Goal: Task Accomplishment & Management: Manage account settings

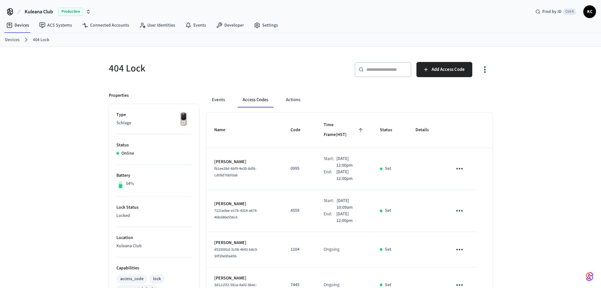
click at [14, 40] on link "Devices" at bounding box center [12, 40] width 15 height 7
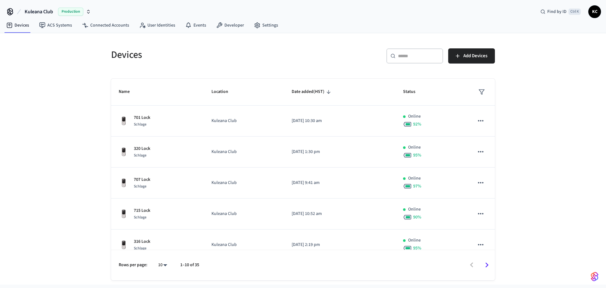
click at [57, 73] on div "Devices ​ ​ Add Devices Name Location Date added (HST) Status 701 Lock Schlage …" at bounding box center [303, 158] width 606 height 251
click at [63, 99] on div "Devices ​ ​ Add Devices Name Location Date added (HST) Status 701 Lock Schlage …" at bounding box center [303, 158] width 606 height 251
click at [19, 27] on link "Devices" at bounding box center [17, 25] width 33 height 11
click at [423, 58] on input "text" at bounding box center [418, 56] width 41 height 6
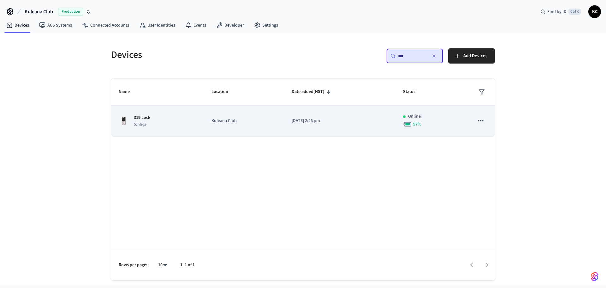
type input "***"
click at [314, 124] on p "[DATE] 2:26 pm" at bounding box center [340, 120] width 96 height 7
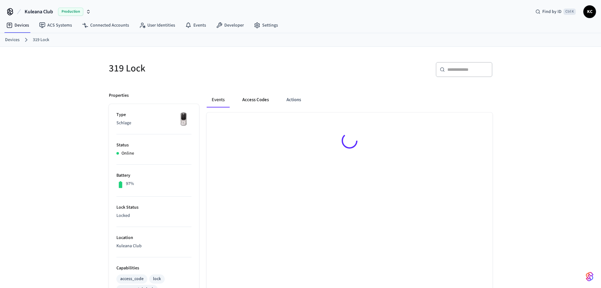
click at [239, 102] on button "Access Codes" at bounding box center [255, 99] width 37 height 15
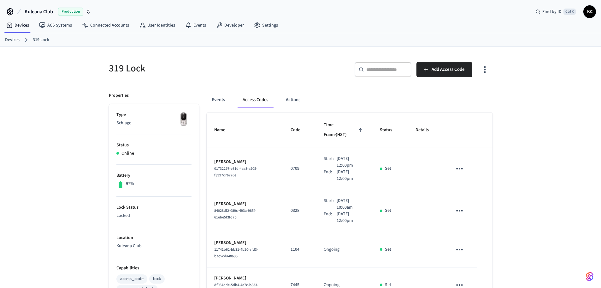
click at [12, 38] on link "Devices" at bounding box center [12, 40] width 15 height 7
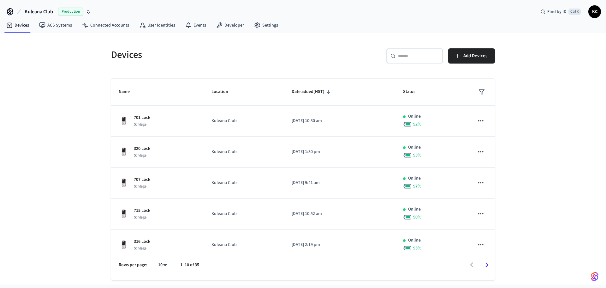
click at [407, 60] on div "​ ​" at bounding box center [414, 55] width 57 height 15
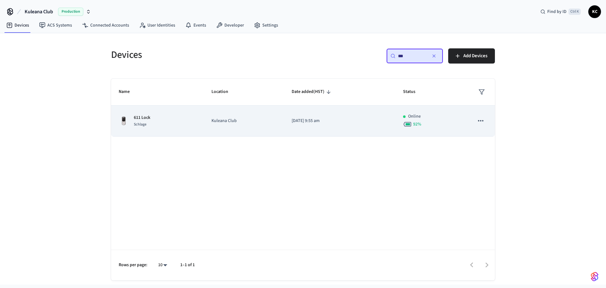
type input "***"
click at [281, 120] on td "Kuleana Club" at bounding box center [244, 120] width 80 height 31
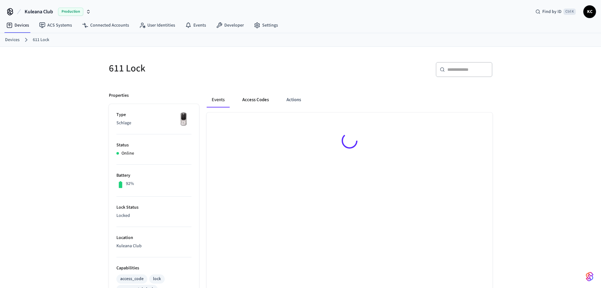
click at [257, 100] on button "Access Codes" at bounding box center [255, 99] width 37 height 15
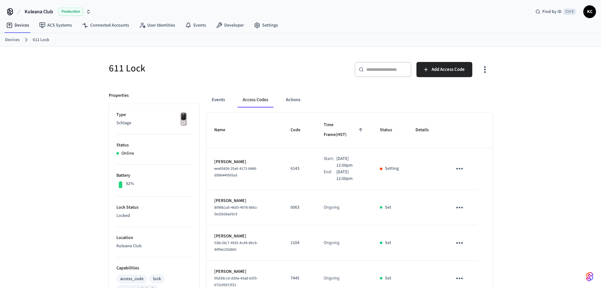
click at [520, 146] on div "611 Lock ​ ​ Add Access Code Properties Type Schlage Status Online Battery 92% …" at bounding box center [300, 293] width 601 height 492
click at [14, 40] on link "Devices" at bounding box center [12, 40] width 15 height 7
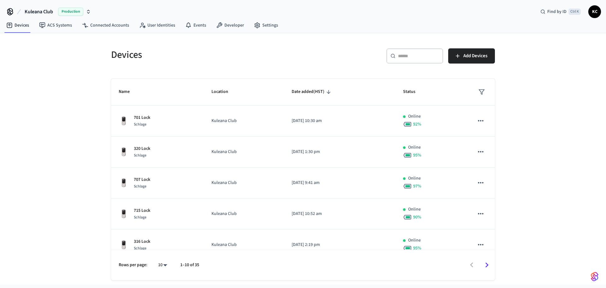
drag, startPoint x: 422, startPoint y: 49, endPoint x: 423, endPoint y: 58, distance: 9.2
click at [422, 55] on div "​ ​" at bounding box center [414, 55] width 57 height 15
click at [423, 58] on input "text" at bounding box center [418, 56] width 41 height 6
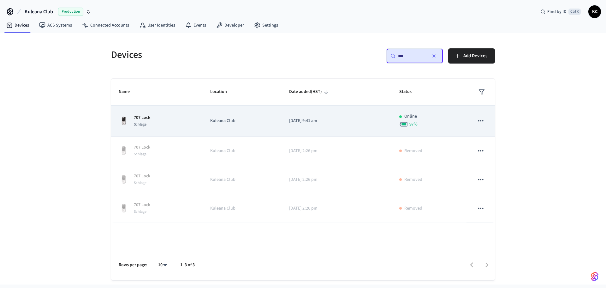
type input "***"
click at [309, 136] on td "[DATE] 9:41 am" at bounding box center [337, 120] width 110 height 31
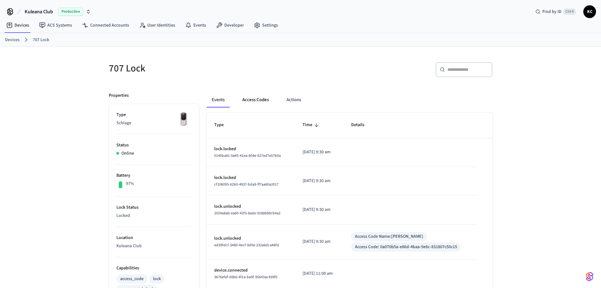
click at [260, 101] on button "Access Codes" at bounding box center [255, 99] width 37 height 15
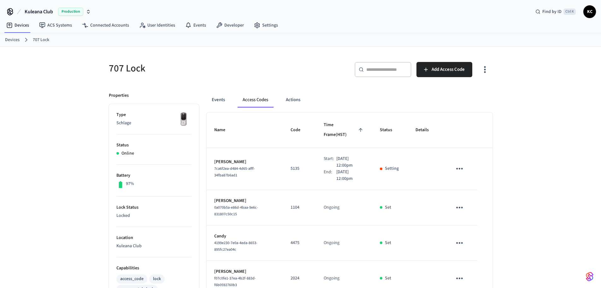
click at [515, 137] on div "707 Lock ​ ​ Add Access Code Properties Type Schlage Status Online Battery 97% …" at bounding box center [300, 257] width 601 height 421
click at [10, 40] on link "Devices" at bounding box center [12, 40] width 15 height 7
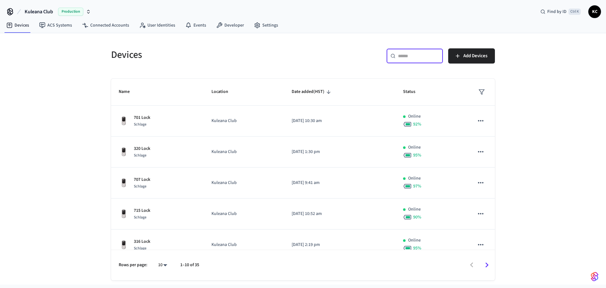
click at [405, 56] on input "text" at bounding box center [418, 56] width 41 height 6
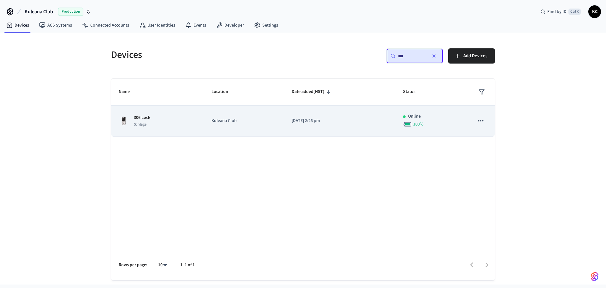
type input "***"
click at [313, 118] on p "[DATE] 2:26 pm" at bounding box center [340, 120] width 96 height 7
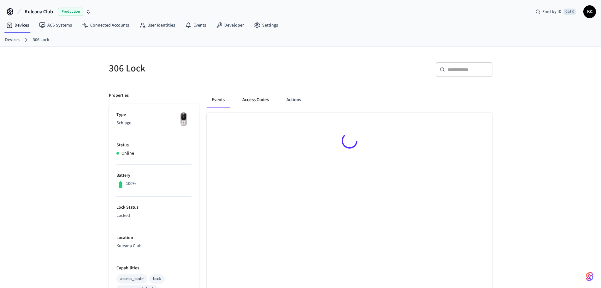
click at [267, 95] on button "Access Codes" at bounding box center [255, 99] width 37 height 15
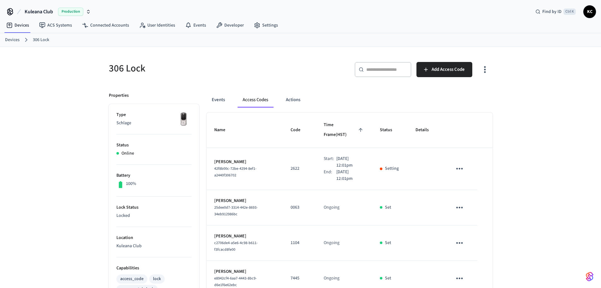
click at [523, 106] on div "306 Lock ​ ​ Add Access Code Properties Type Schlage Status Online Battery 100%…" at bounding box center [300, 293] width 601 height 492
click at [7, 37] on link "Devices" at bounding box center [12, 40] width 15 height 7
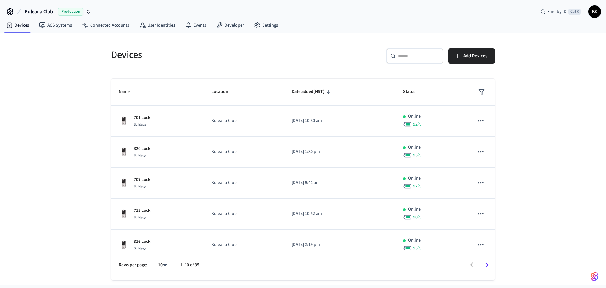
click at [395, 57] on icon at bounding box center [393, 55] width 5 height 5
click at [405, 51] on div "​ ​" at bounding box center [414, 55] width 57 height 15
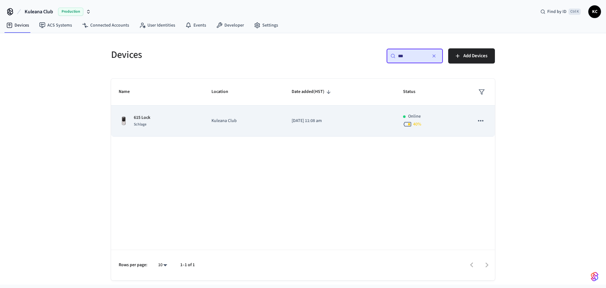
type input "***"
click at [281, 110] on td "Kuleana Club" at bounding box center [244, 120] width 80 height 31
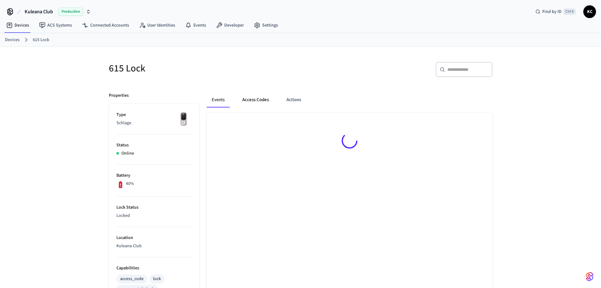
click at [263, 95] on button "Access Codes" at bounding box center [255, 99] width 37 height 15
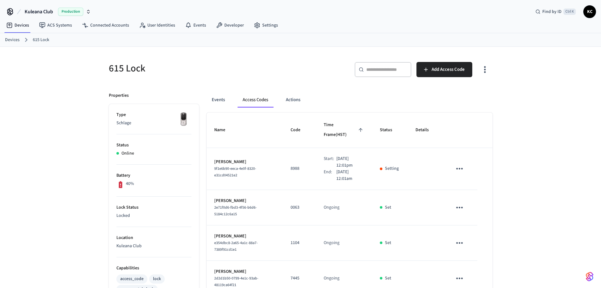
click at [327, 68] on div "​ ​ Add Access Code" at bounding box center [399, 72] width 188 height 20
click at [17, 39] on link "Devices" at bounding box center [12, 40] width 15 height 7
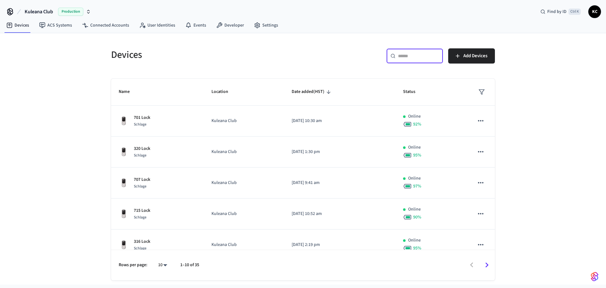
click at [403, 57] on input "text" at bounding box center [418, 56] width 41 height 6
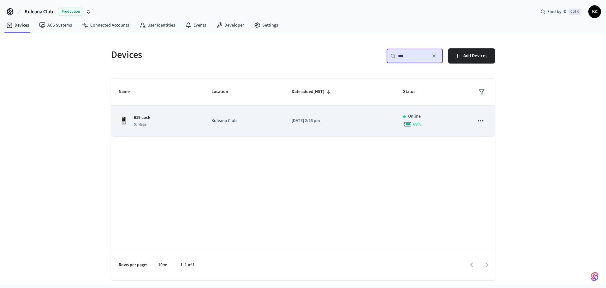
type input "***"
click at [214, 128] on td "Kuleana Club" at bounding box center [244, 120] width 80 height 31
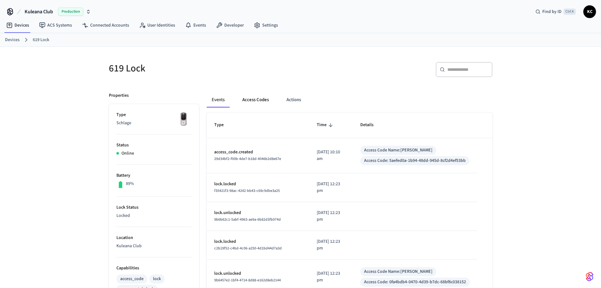
click at [251, 96] on button "Access Codes" at bounding box center [255, 99] width 37 height 15
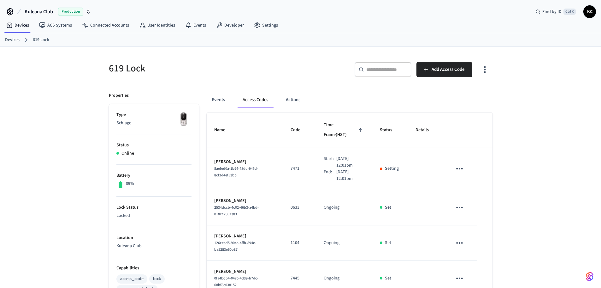
click at [9, 36] on ol "Devices 619 Lock" at bounding box center [303, 40] width 596 height 8
drag, startPoint x: 10, startPoint y: 40, endPoint x: 86, endPoint y: 39, distance: 75.8
click at [11, 40] on link "Devices" at bounding box center [12, 40] width 15 height 7
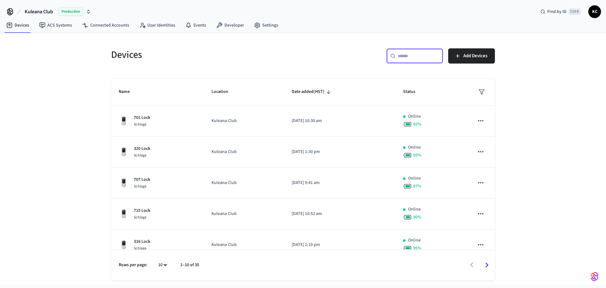
click at [409, 58] on input "text" at bounding box center [418, 56] width 41 height 6
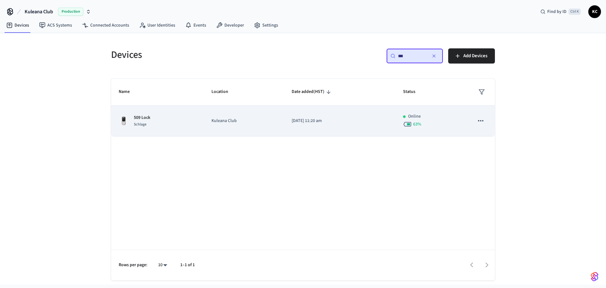
type input "***"
click at [328, 119] on p "[DATE] 11:20 am" at bounding box center [340, 120] width 96 height 7
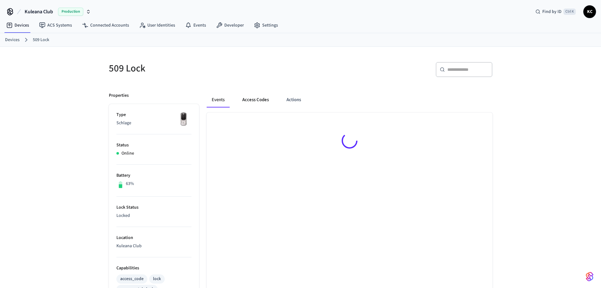
click at [257, 102] on button "Access Codes" at bounding box center [255, 99] width 37 height 15
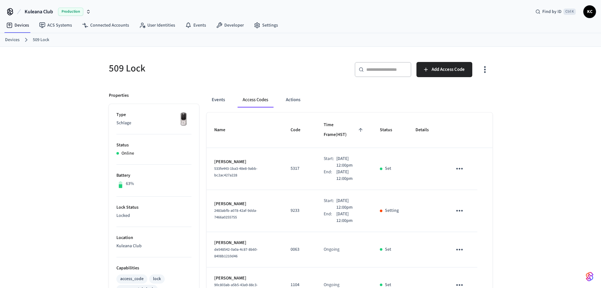
click at [13, 40] on link "Devices" at bounding box center [12, 40] width 15 height 7
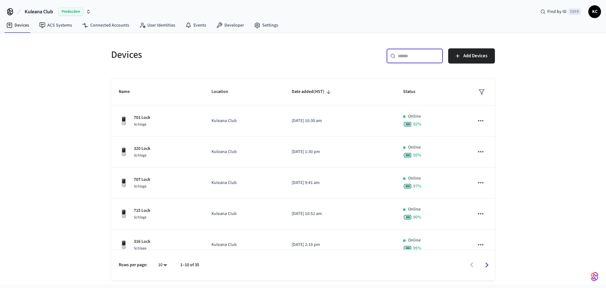
drag, startPoint x: 411, startPoint y: 57, endPoint x: 411, endPoint y: 61, distance: 4.4
click at [411, 61] on div "​ ​" at bounding box center [414, 55] width 57 height 15
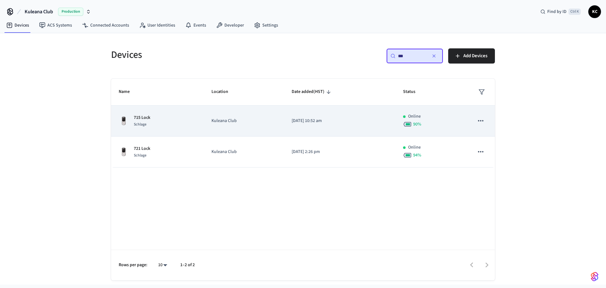
type input "***"
click at [270, 133] on td "Kuleana Club" at bounding box center [244, 120] width 80 height 31
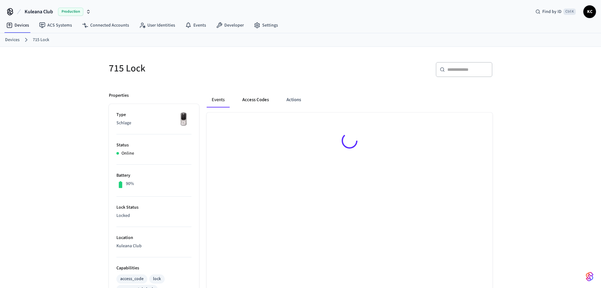
click at [254, 97] on button "Access Codes" at bounding box center [255, 99] width 37 height 15
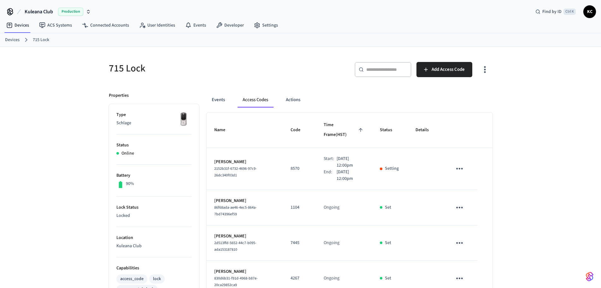
click at [536, 145] on div "715 Lock ​ ​ Add Access Code Properties Type Schlage Status Online Battery 90% …" at bounding box center [300, 257] width 601 height 421
click at [14, 41] on link "Devices" at bounding box center [12, 40] width 15 height 7
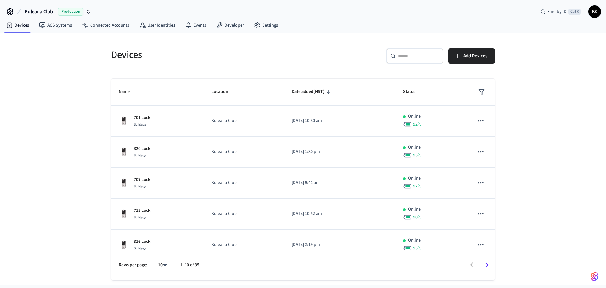
click at [407, 60] on div "​ ​" at bounding box center [414, 55] width 57 height 15
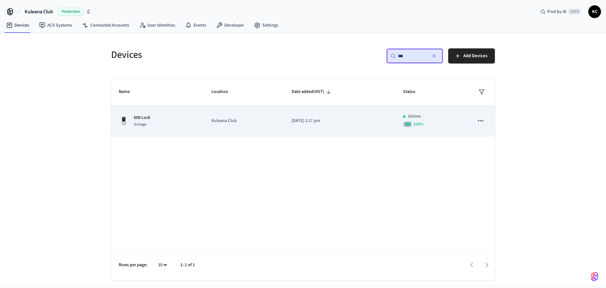
type input "***"
click at [326, 117] on td "[DATE] 2:17 pm" at bounding box center [339, 120] width 111 height 31
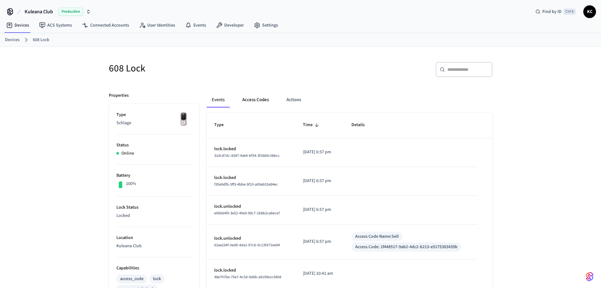
click at [256, 99] on button "Access Codes" at bounding box center [255, 99] width 37 height 15
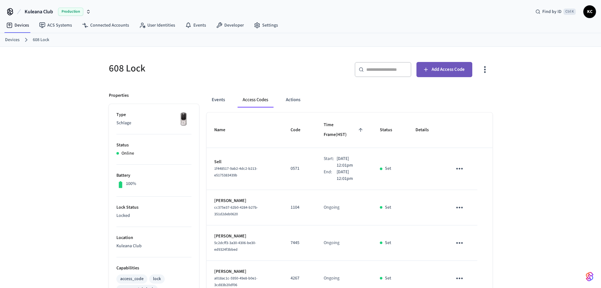
click at [452, 71] on span "Add Access Code" at bounding box center [448, 69] width 33 height 8
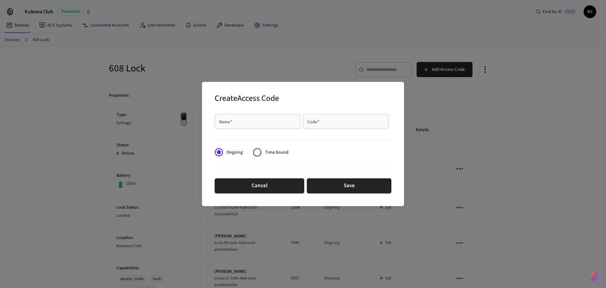
click at [272, 126] on div "Name   *" at bounding box center [258, 121] width 86 height 15
type input "********"
type input "****"
click at [273, 152] on span "Time bound" at bounding box center [276, 152] width 23 height 7
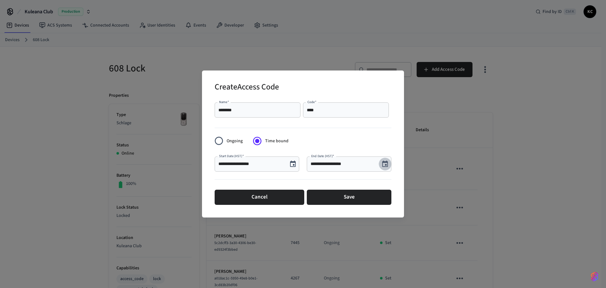
click at [387, 166] on icon "Choose date, selected date is Sep 5, 2025" at bounding box center [385, 164] width 8 height 8
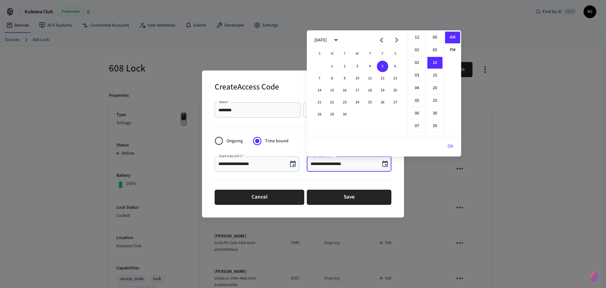
scroll to position [25, 0]
click at [380, 78] on button "12" at bounding box center [382, 78] width 11 height 11
click at [419, 37] on li "12" at bounding box center [416, 38] width 15 height 12
click at [434, 37] on li "00" at bounding box center [434, 38] width 15 height 12
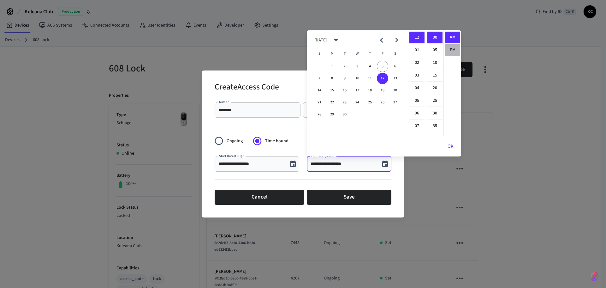
click at [455, 48] on li "PM" at bounding box center [452, 50] width 15 height 12
type input "**********"
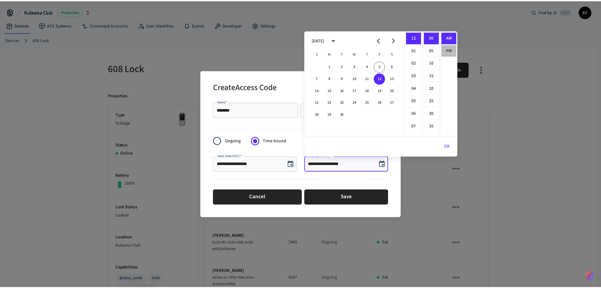
scroll to position [12, 0]
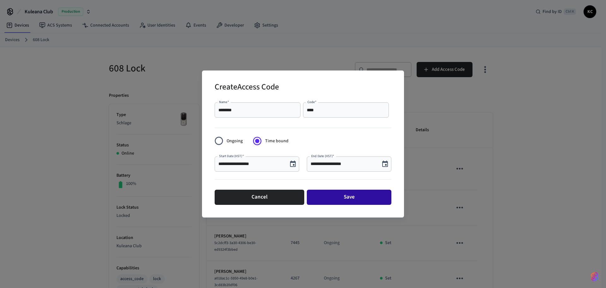
click at [359, 198] on button "Save" at bounding box center [349, 196] width 85 height 15
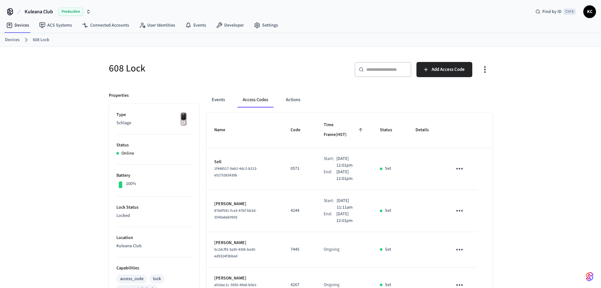
click at [14, 39] on link "Devices" at bounding box center [12, 40] width 15 height 7
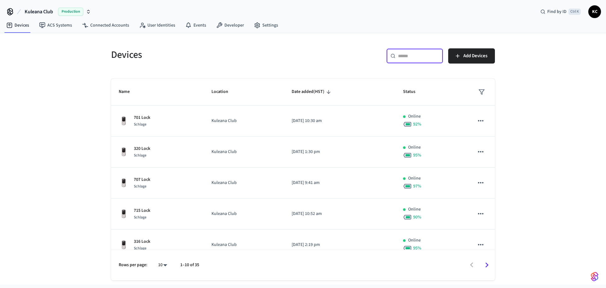
click at [419, 59] on input "text" at bounding box center [418, 56] width 41 height 6
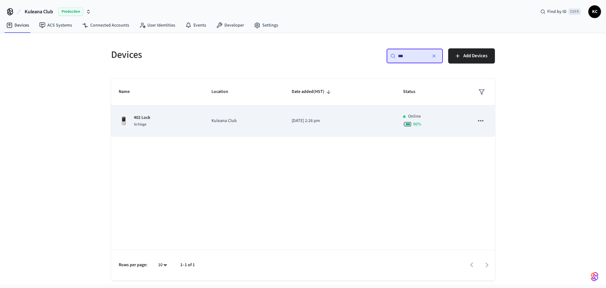
type input "***"
click at [286, 122] on td "[DATE] 2:26 pm" at bounding box center [339, 120] width 111 height 31
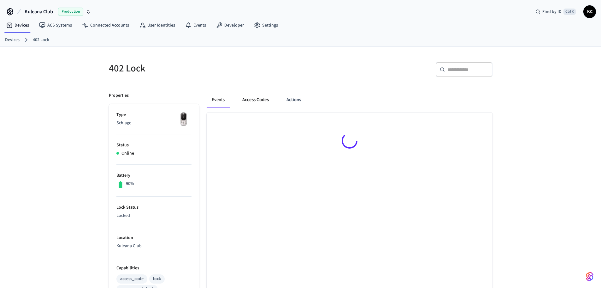
click at [258, 102] on button "Access Codes" at bounding box center [255, 99] width 37 height 15
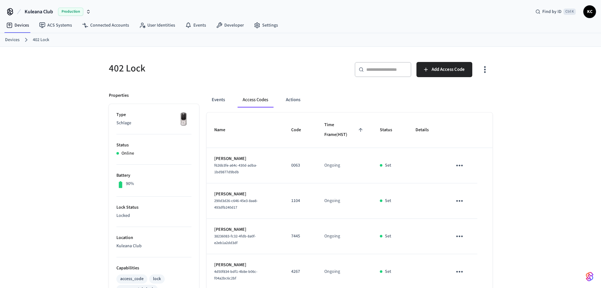
click at [416, 70] on div "​ ​ Add Access Code" at bounding box center [399, 72] width 188 height 20
click at [427, 70] on icon "button" at bounding box center [426, 69] width 6 height 6
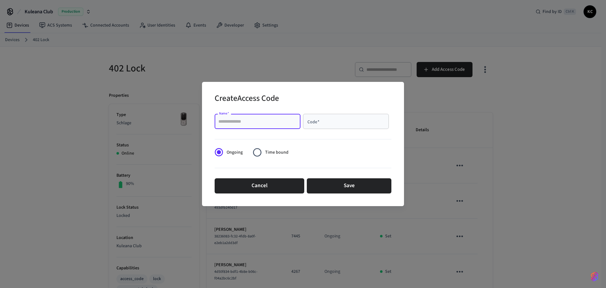
click at [250, 120] on input "Name   *" at bounding box center [257, 121] width 78 height 6
type input "******"
type input "****"
click at [279, 152] on span "Time bound" at bounding box center [276, 152] width 23 height 7
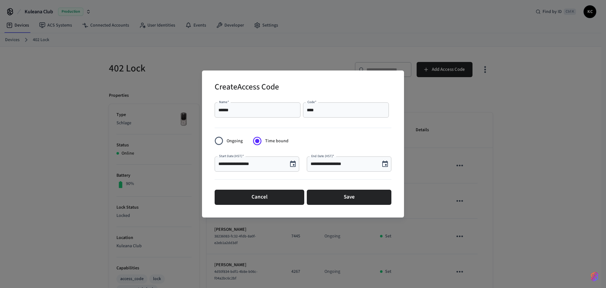
click at [386, 165] on icon "Choose date, selected date is Sep 5, 2025" at bounding box center [385, 163] width 6 height 6
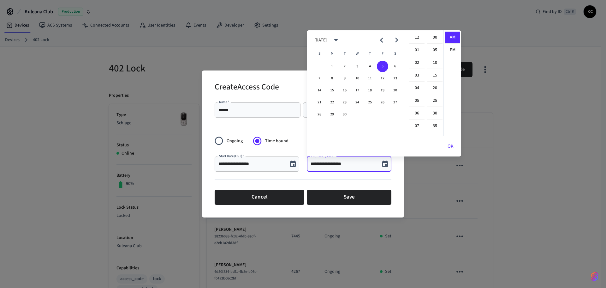
scroll to position [138, 0]
click at [383, 80] on button "12" at bounding box center [382, 78] width 11 height 11
drag, startPoint x: 415, startPoint y: 31, endPoint x: 417, endPoint y: 34, distance: 3.6
click at [415, 31] on ul "12 01 02 03 04 05 06 07 08 09 10 11" at bounding box center [417, 82] width 18 height 105
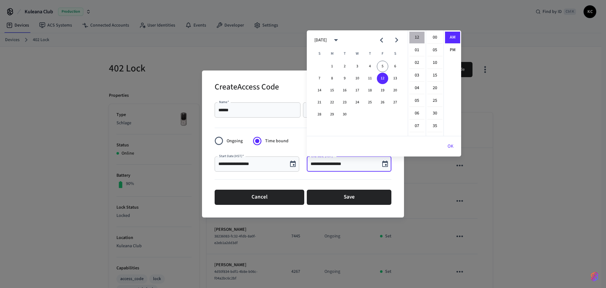
click at [417, 34] on li "12" at bounding box center [416, 38] width 15 height 12
click at [430, 36] on li "00" at bounding box center [434, 38] width 15 height 12
click at [455, 49] on li "PM" at bounding box center [452, 50] width 15 height 12
type input "**********"
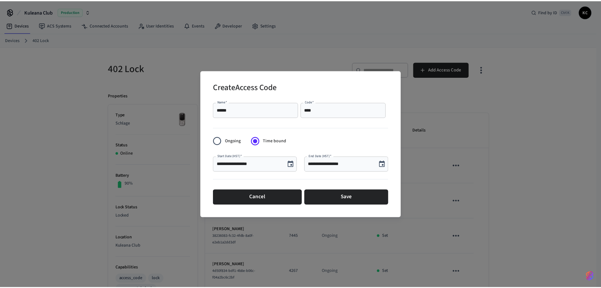
scroll to position [12, 0]
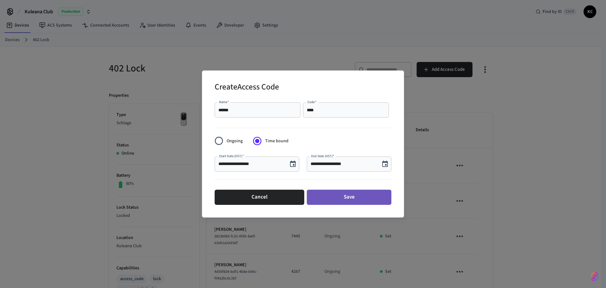
click at [347, 198] on button "Save" at bounding box center [349, 196] width 85 height 15
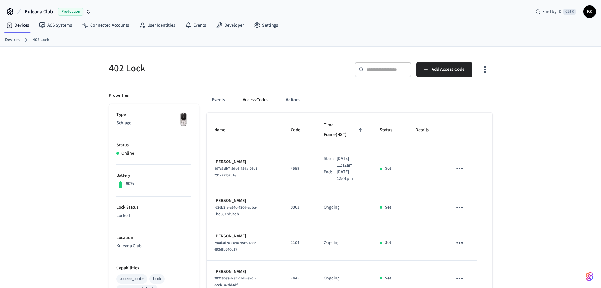
click at [8, 39] on link "Devices" at bounding box center [12, 40] width 15 height 7
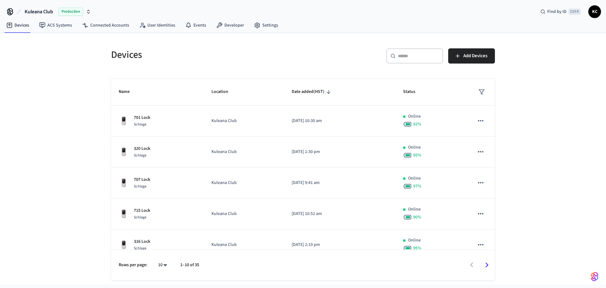
click at [392, 56] on icon at bounding box center [393, 55] width 5 height 5
click at [426, 60] on div "​ ​" at bounding box center [414, 55] width 57 height 15
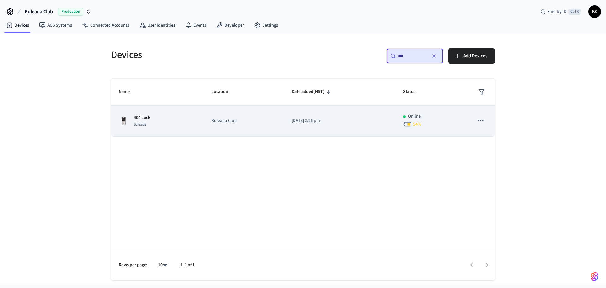
type input "***"
click at [341, 124] on td "[DATE] 2:26 pm" at bounding box center [339, 120] width 111 height 31
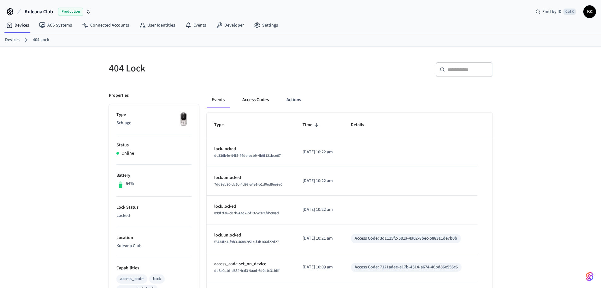
click at [267, 104] on button "Access Codes" at bounding box center [255, 99] width 37 height 15
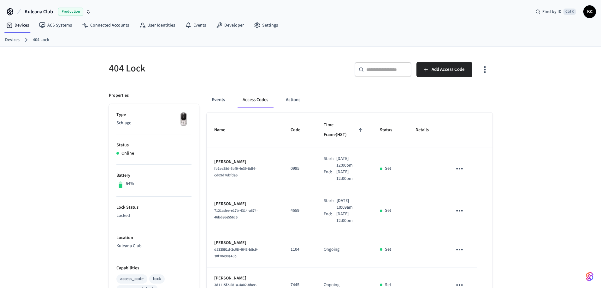
click at [459, 206] on icon "sticky table" at bounding box center [460, 211] width 10 height 10
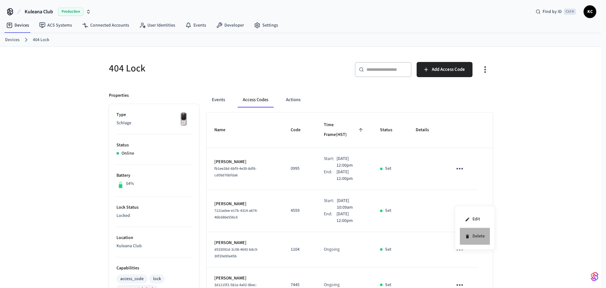
click at [471, 234] on li "Delete" at bounding box center [475, 236] width 30 height 17
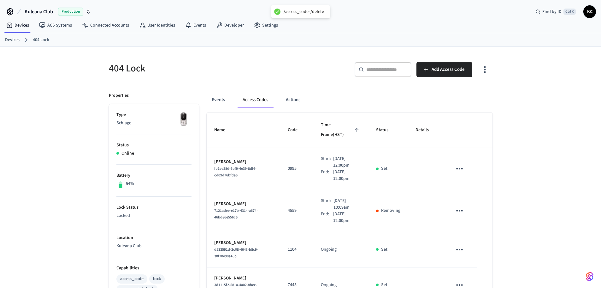
click at [9, 38] on link "Devices" at bounding box center [12, 40] width 15 height 7
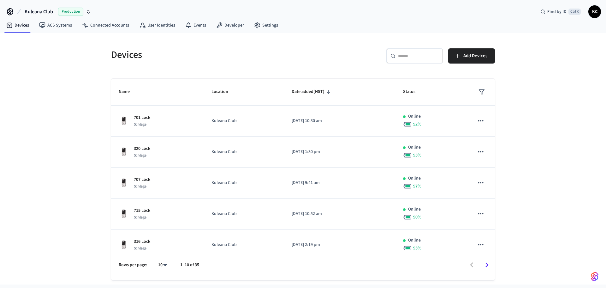
click at [415, 60] on div "​ ​" at bounding box center [414, 55] width 57 height 15
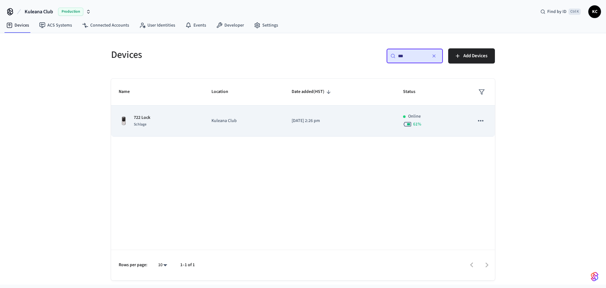
type input "***"
click at [296, 127] on td "[DATE] 2:26 pm" at bounding box center [339, 120] width 111 height 31
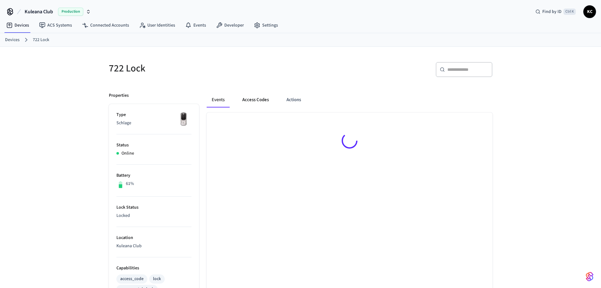
click at [260, 103] on button "Access Codes" at bounding box center [255, 99] width 37 height 15
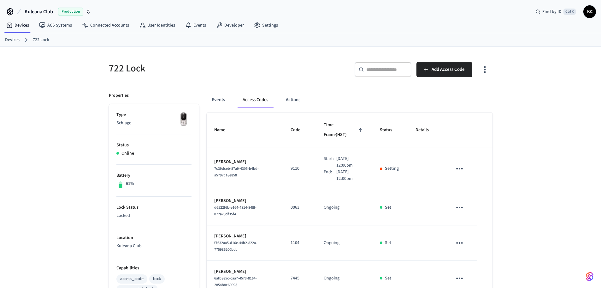
click at [530, 157] on div "722 Lock ​ ​ Add Access Code Properties Type Schlage Status Online Battery 61% …" at bounding box center [300, 293] width 601 height 492
